Goal: Task Accomplishment & Management: Manage account settings

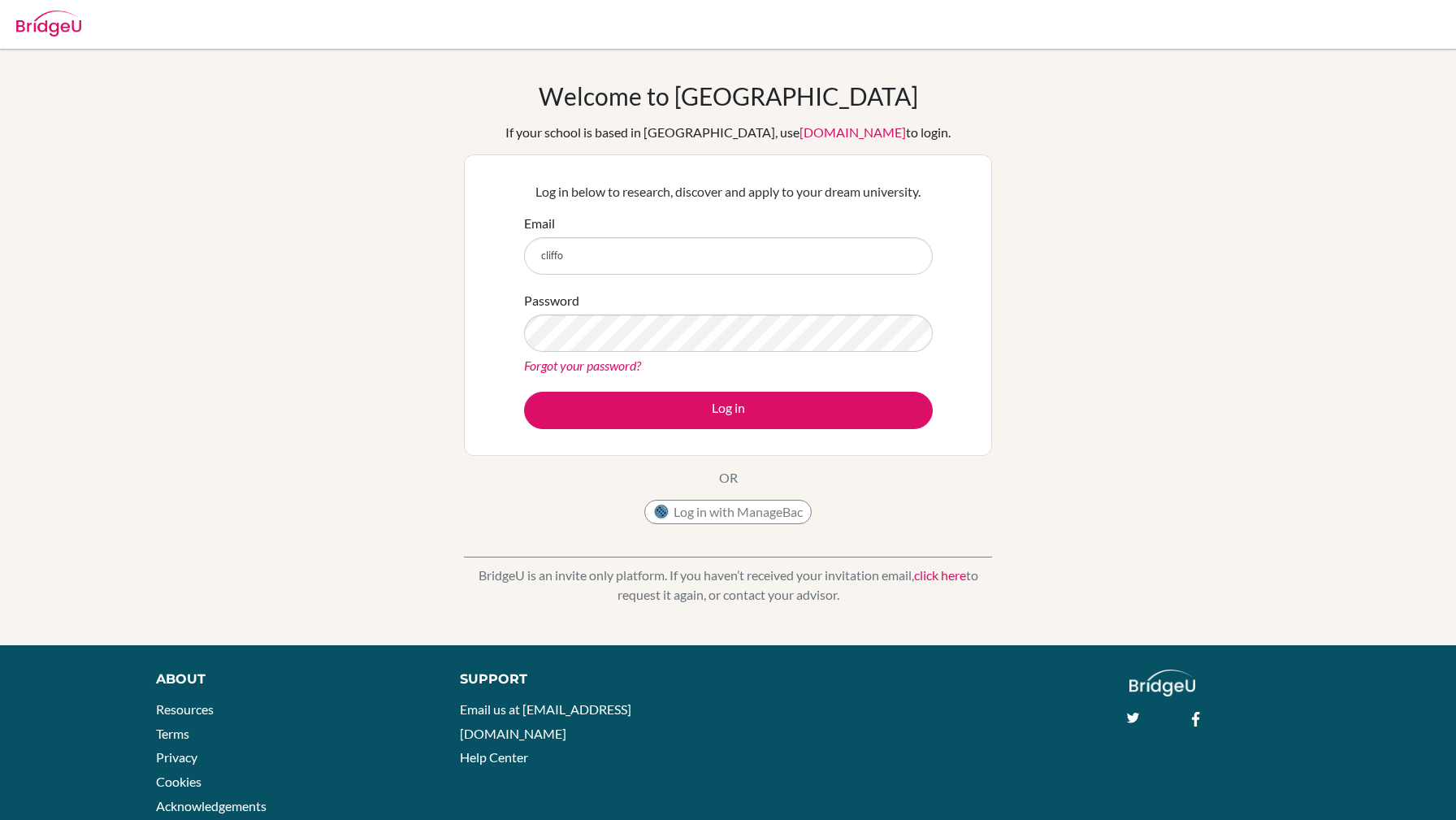
type input "[EMAIL_ADDRESS][DOMAIN_NAME]"
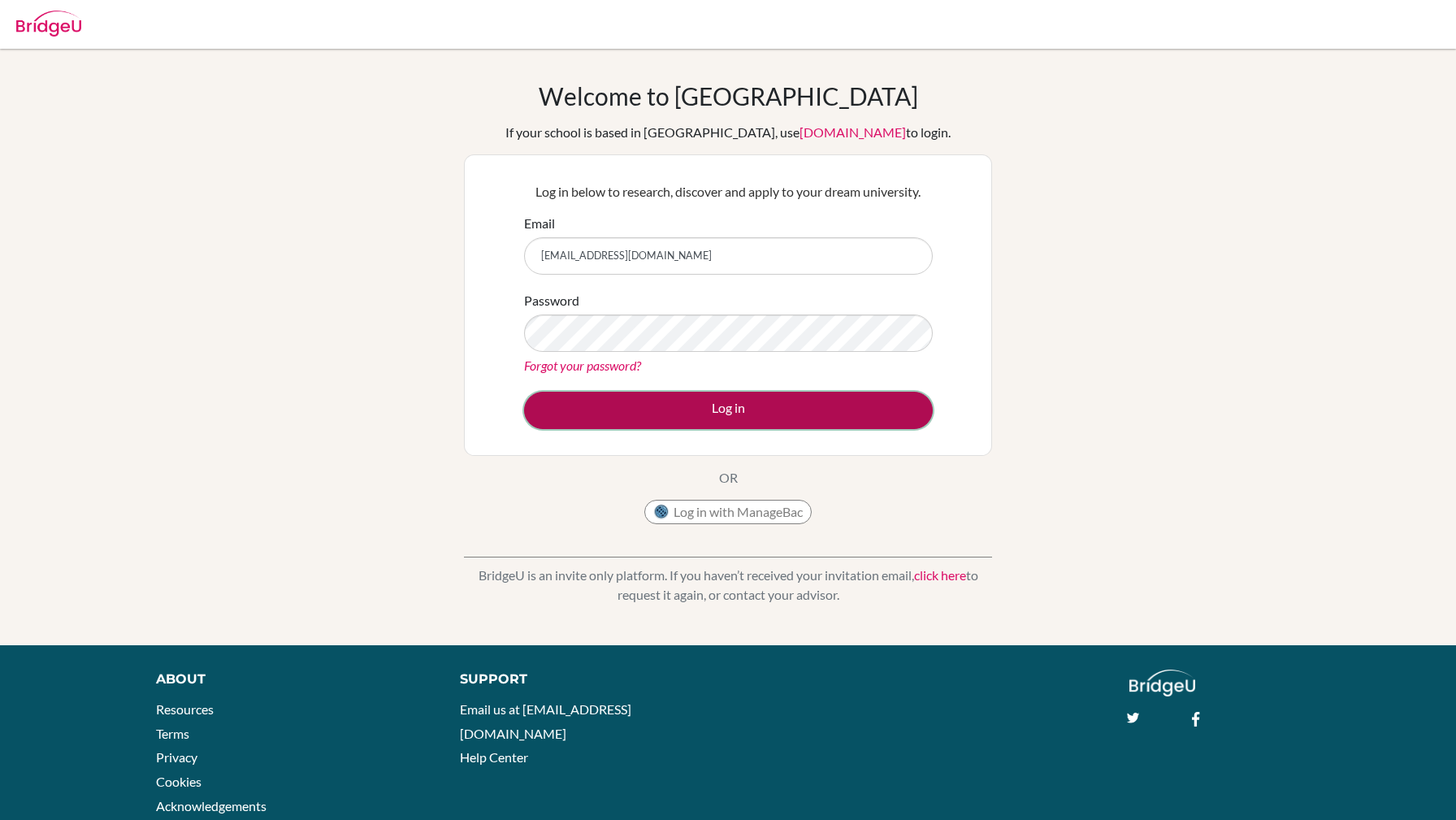
click at [639, 400] on button "Log in" at bounding box center [728, 410] width 409 height 37
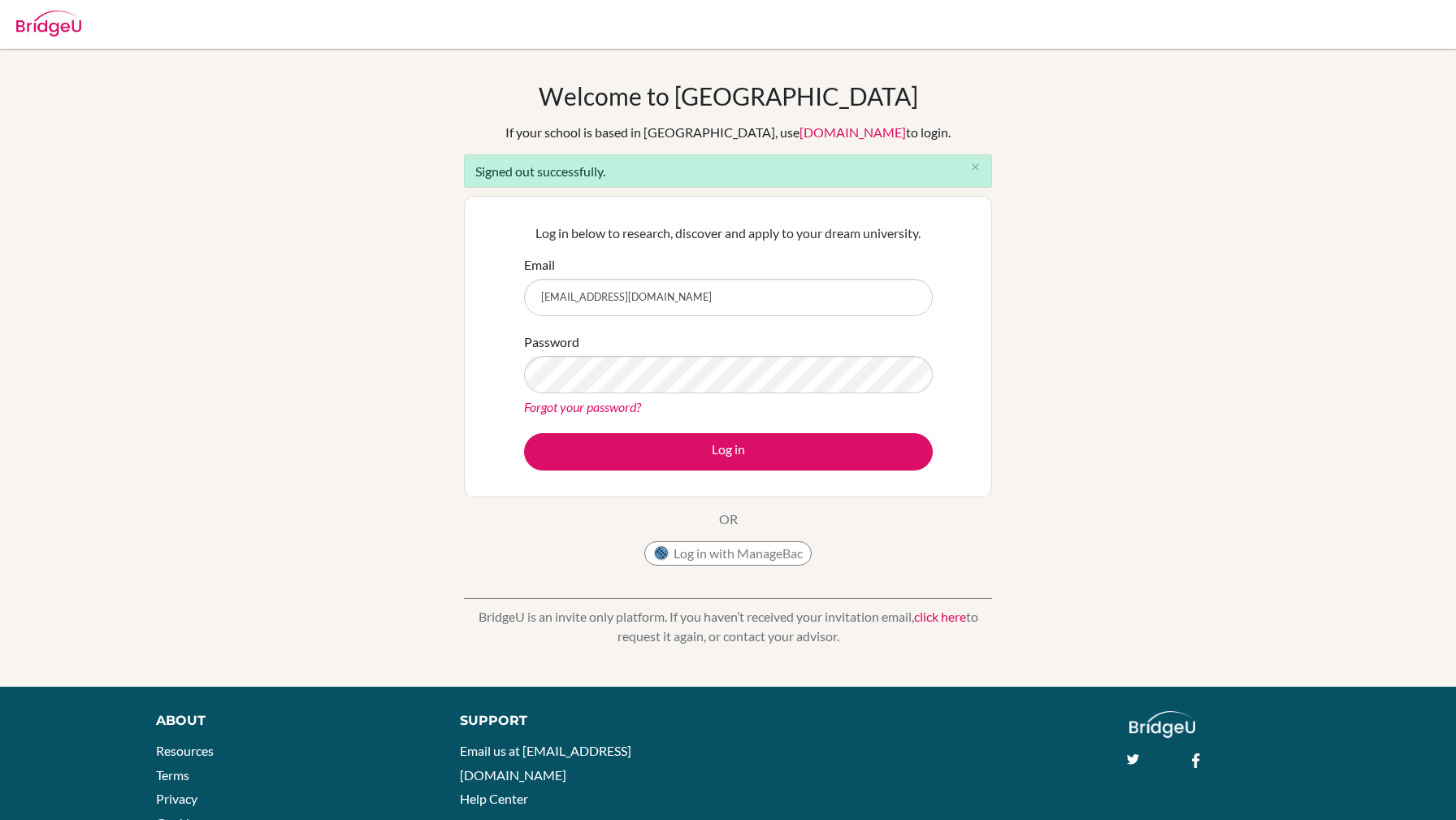
click at [711, 552] on button "Log in with ManageBac" at bounding box center [728, 553] width 167 height 25
